Goal: Transaction & Acquisition: Obtain resource

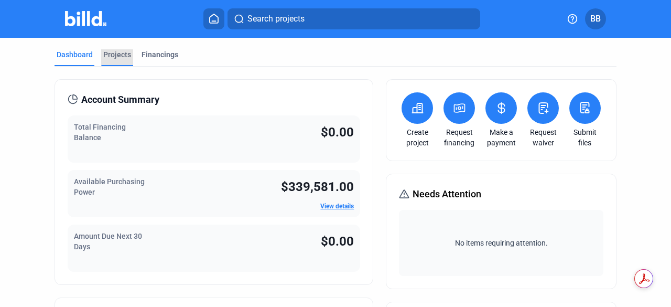
click at [109, 57] on div "Projects" at bounding box center [117, 54] width 28 height 10
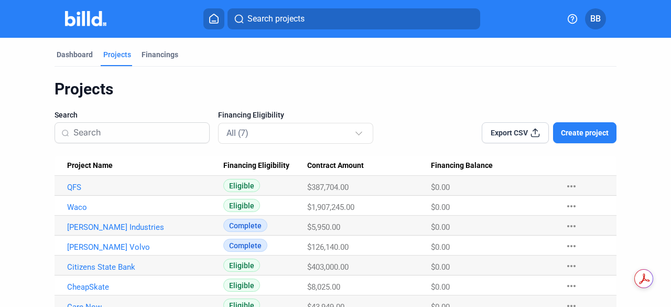
click at [582, 135] on span "Create project" at bounding box center [585, 132] width 48 height 10
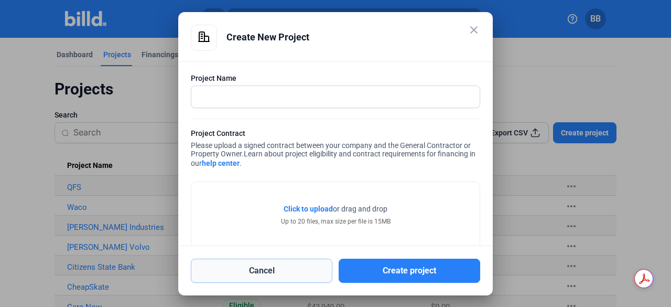
click at [289, 261] on button "Cancel" at bounding box center [261, 270] width 141 height 24
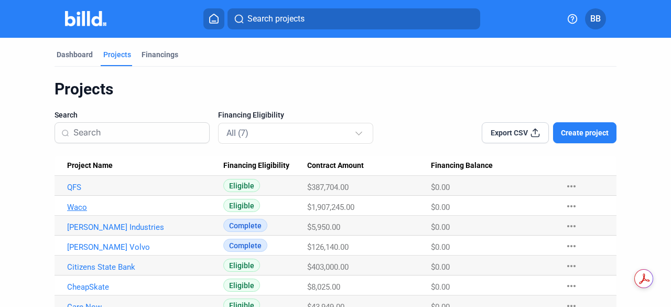
click at [79, 192] on link "Waco" at bounding box center [141, 186] width 148 height 9
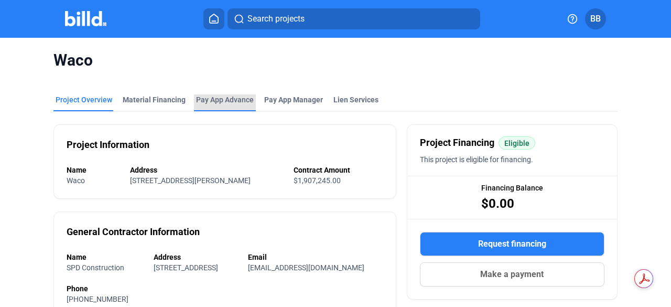
click at [205, 94] on div "Pay App Advance" at bounding box center [225, 99] width 58 height 10
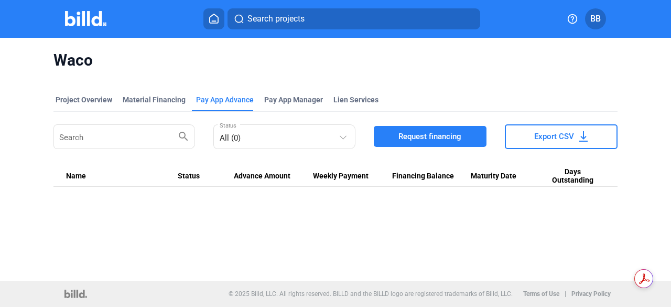
click at [444, 136] on span "Request financing" at bounding box center [429, 136] width 63 height 10
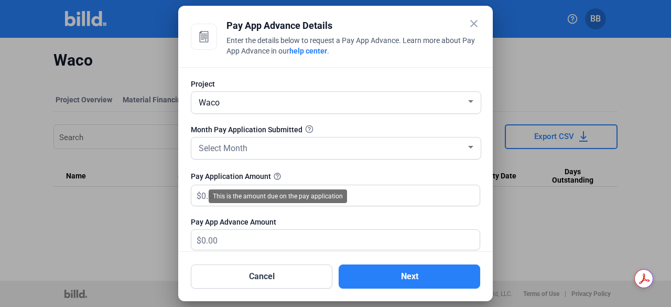
click at [235, 195] on div "This is the amount due on the pay application" at bounding box center [278, 196] width 138 height 14
click at [202, 194] on mat-tooltip-component "This is the amount due on the pay application" at bounding box center [277, 196] width 153 height 28
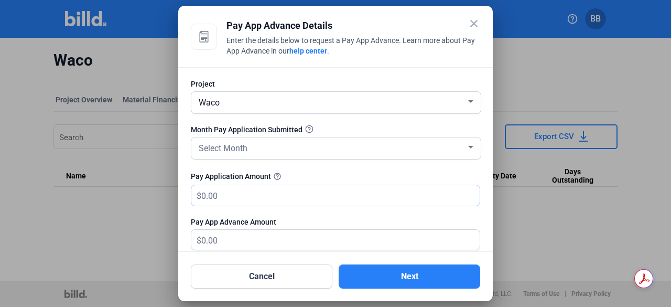
click at [376, 196] on input "text" at bounding box center [334, 195] width 266 height 20
type input "5"
type input "5.00"
type input "58"
type input "58.00"
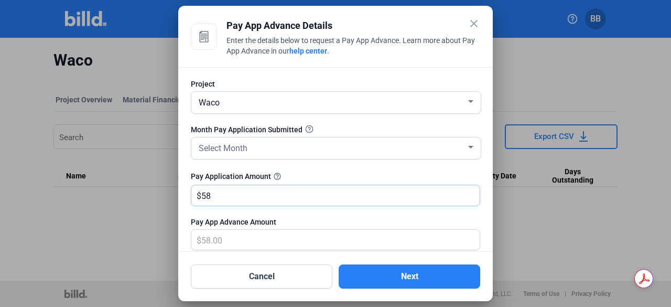
type input "585"
type input "585.00"
type input "5850"
type input "5,850.00"
type input "5,8500"
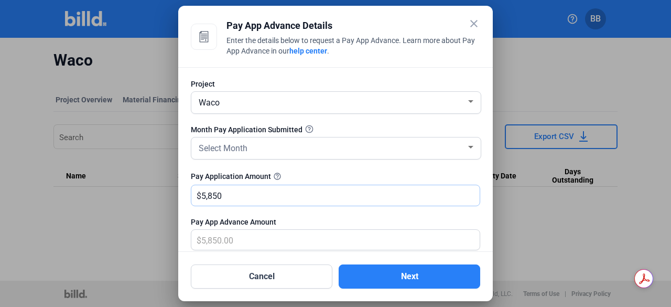
type input "58,500.00"
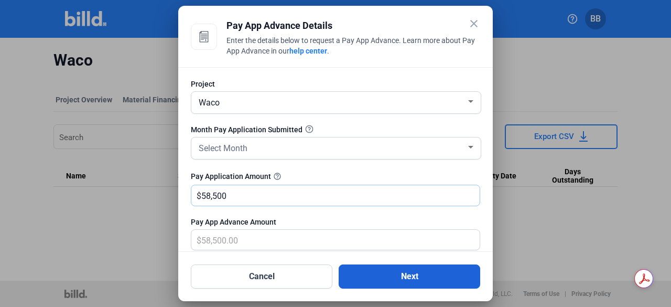
type input "58,500"
click at [378, 275] on button "Next" at bounding box center [408, 276] width 141 height 24
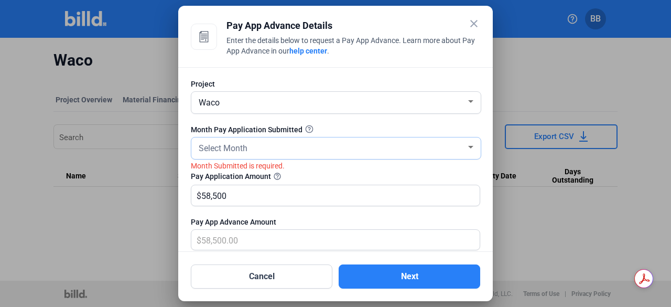
click at [466, 148] on div at bounding box center [470, 147] width 9 height 8
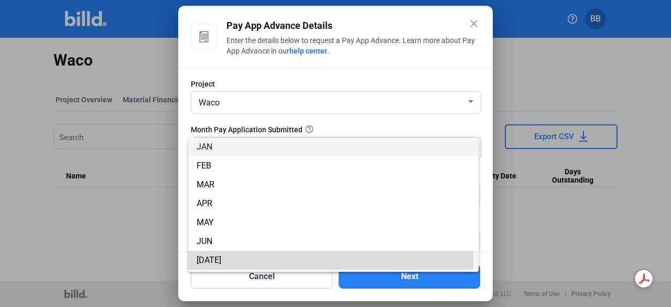
click at [296, 261] on span "[DATE]" at bounding box center [333, 259] width 274 height 19
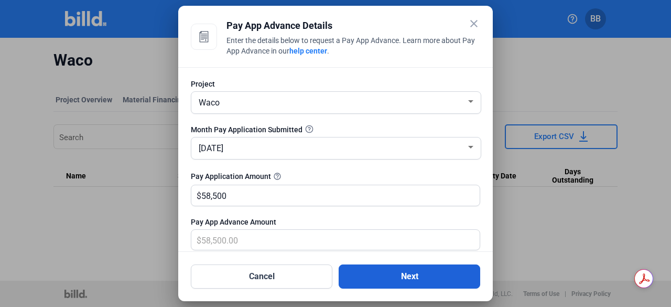
click at [386, 267] on button "Next" at bounding box center [408, 276] width 141 height 24
click at [389, 277] on button "Next" at bounding box center [408, 276] width 141 height 24
click at [378, 272] on button "Next" at bounding box center [408, 276] width 141 height 24
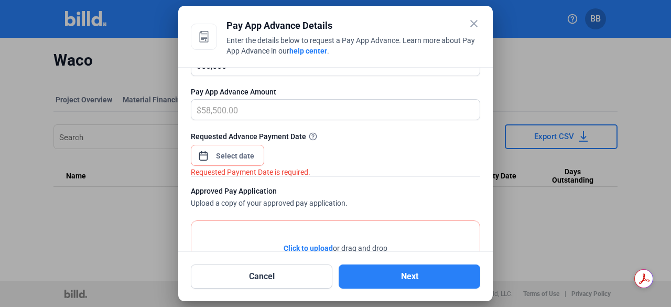
scroll to position [133, 0]
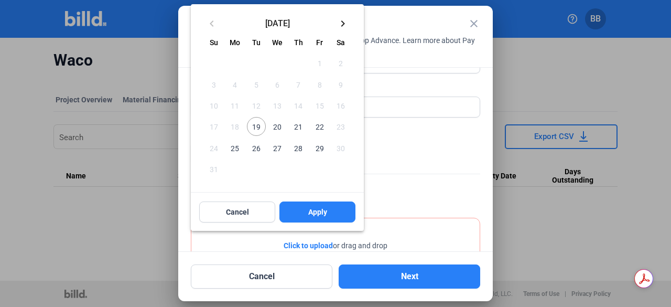
click at [246, 152] on div "close Pay App Advance Details Enter the details below to request a Pay App Adva…" at bounding box center [335, 153] width 671 height 307
click at [259, 127] on span "19" at bounding box center [256, 126] width 19 height 19
click at [308, 209] on span "Apply" at bounding box center [317, 211] width 19 height 10
type input "[DATE]"
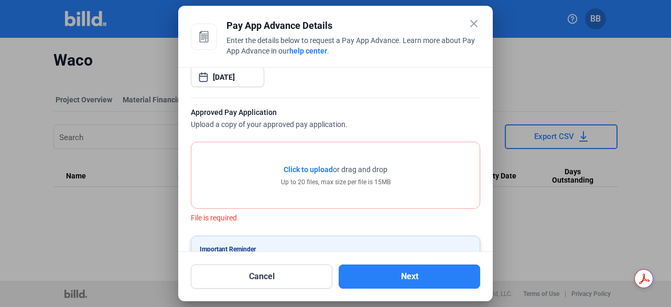
scroll to position [214, 0]
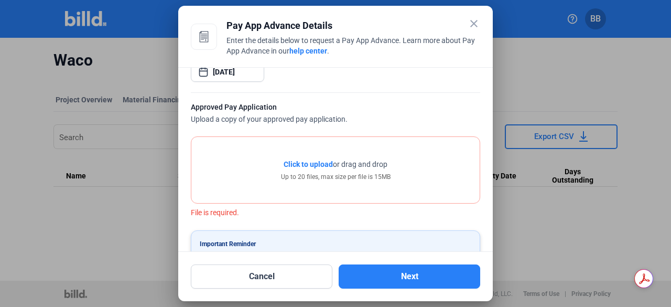
click at [310, 163] on span "Click to upload" at bounding box center [307, 164] width 49 height 8
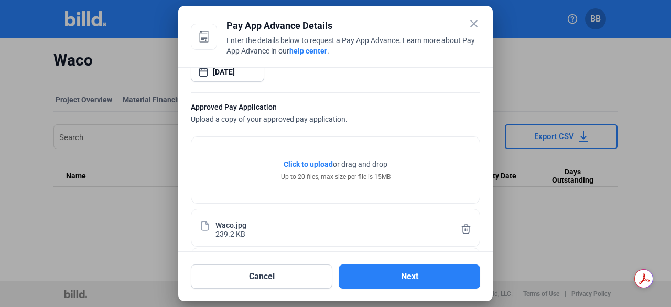
scroll to position [319, 0]
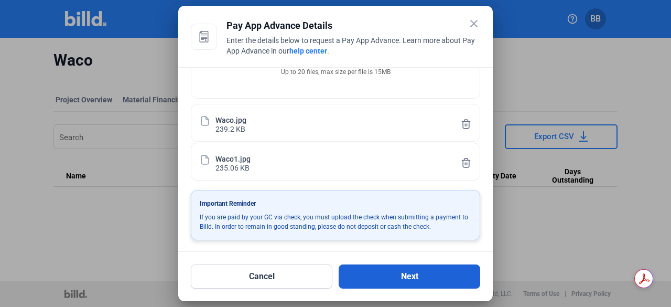
click at [401, 276] on button "Next" at bounding box center [408, 276] width 141 height 24
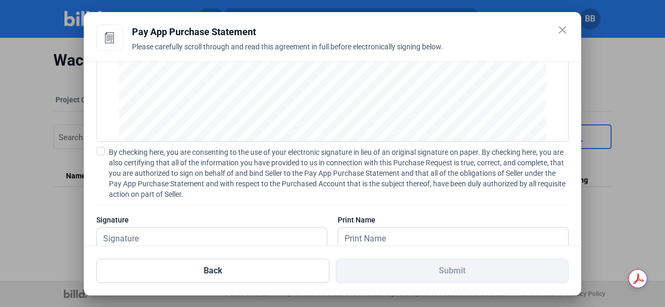
scroll to position [145, 0]
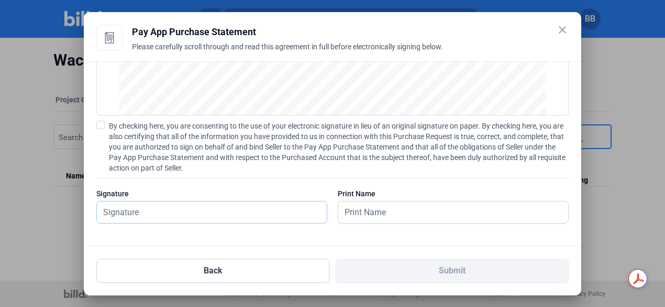
click at [233, 217] on input "text" at bounding box center [212, 211] width 230 height 21
type input "[PERSON_NAME]"
click at [345, 214] on input "text" at bounding box center [447, 211] width 219 height 21
type input "[PERSON_NAME]"
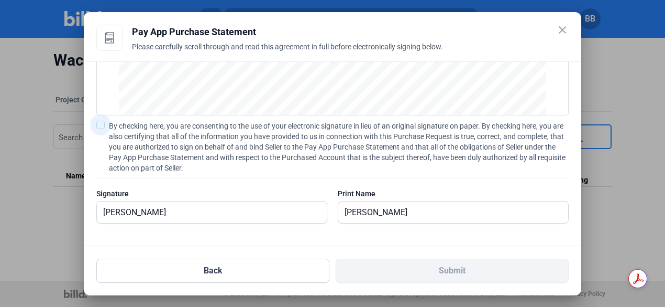
click at [102, 124] on span at bounding box center [100, 125] width 8 height 8
click at [0, 0] on input "By checking here, you are consenting to the use of your electronic signature in…" at bounding box center [0, 0] width 0 height 0
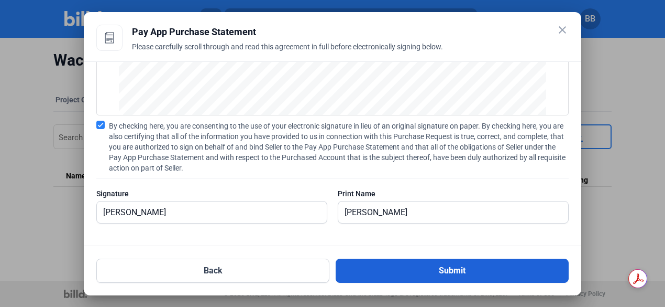
click at [383, 266] on button "Submit" at bounding box center [452, 270] width 233 height 24
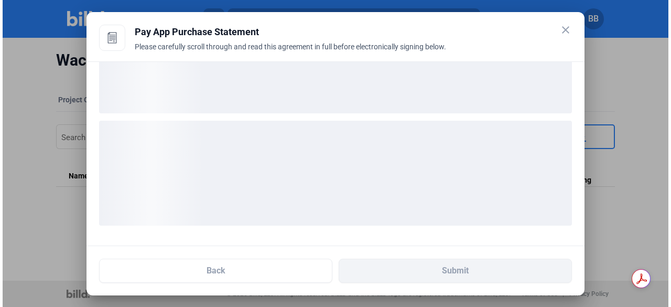
scroll to position [64, 0]
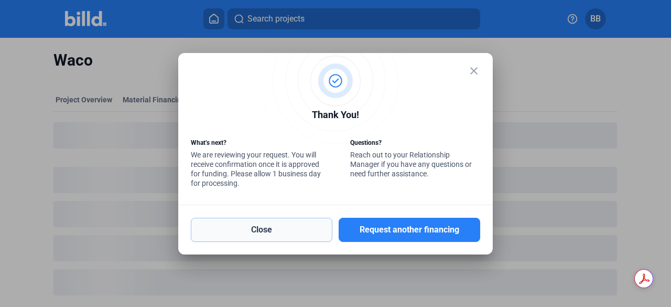
click at [298, 220] on button "Close" at bounding box center [261, 229] width 141 height 24
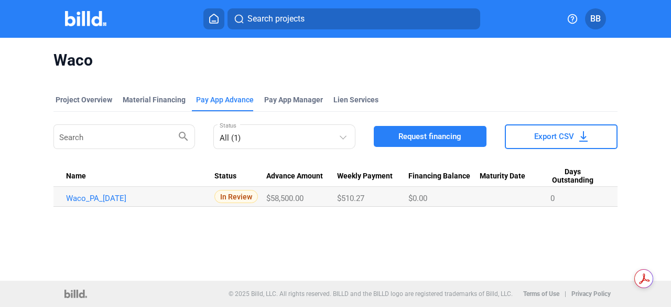
click at [91, 21] on img at bounding box center [85, 18] width 41 height 15
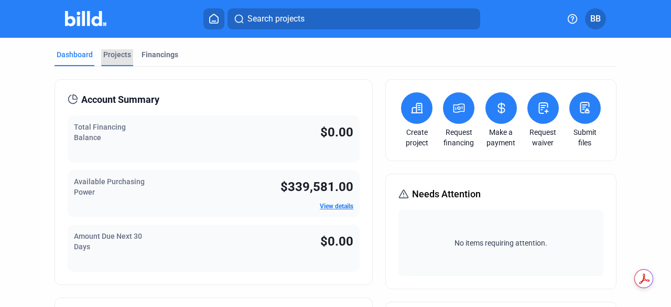
click at [112, 56] on div "Projects" at bounding box center [117, 54] width 28 height 10
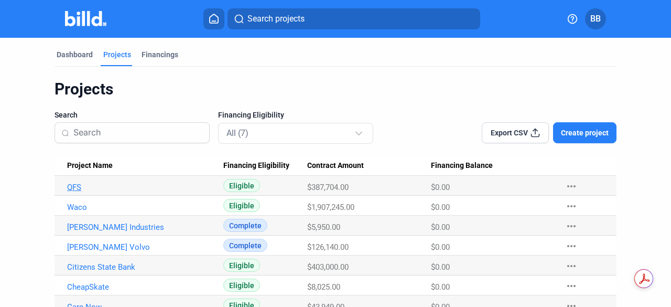
click at [74, 185] on link "QFS" at bounding box center [141, 186] width 148 height 9
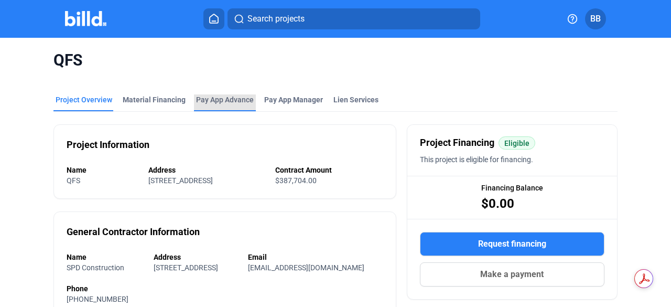
click at [224, 100] on div "Pay App Advance" at bounding box center [225, 99] width 58 height 10
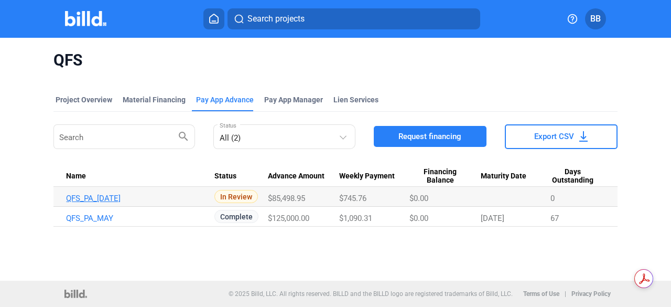
click at [94, 202] on link "QFS_PA_[DATE]" at bounding box center [140, 197] width 148 height 9
click at [92, 198] on link "QFS_PA_[DATE]" at bounding box center [140, 197] width 148 height 9
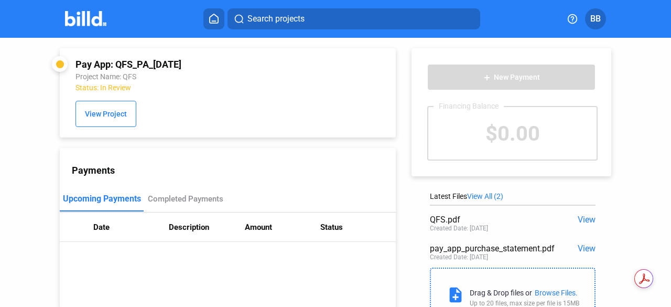
scroll to position [46, 0]
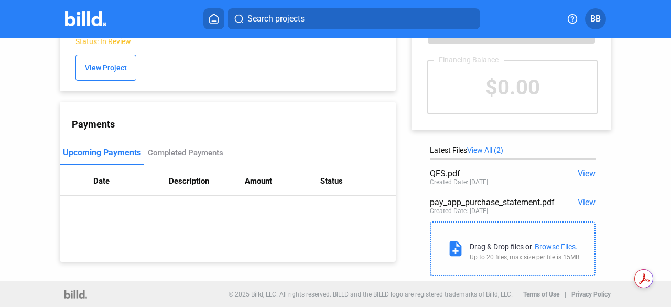
click at [561, 246] on div "Browse Files." at bounding box center [555, 246] width 43 height 8
